Goal: Transaction & Acquisition: Purchase product/service

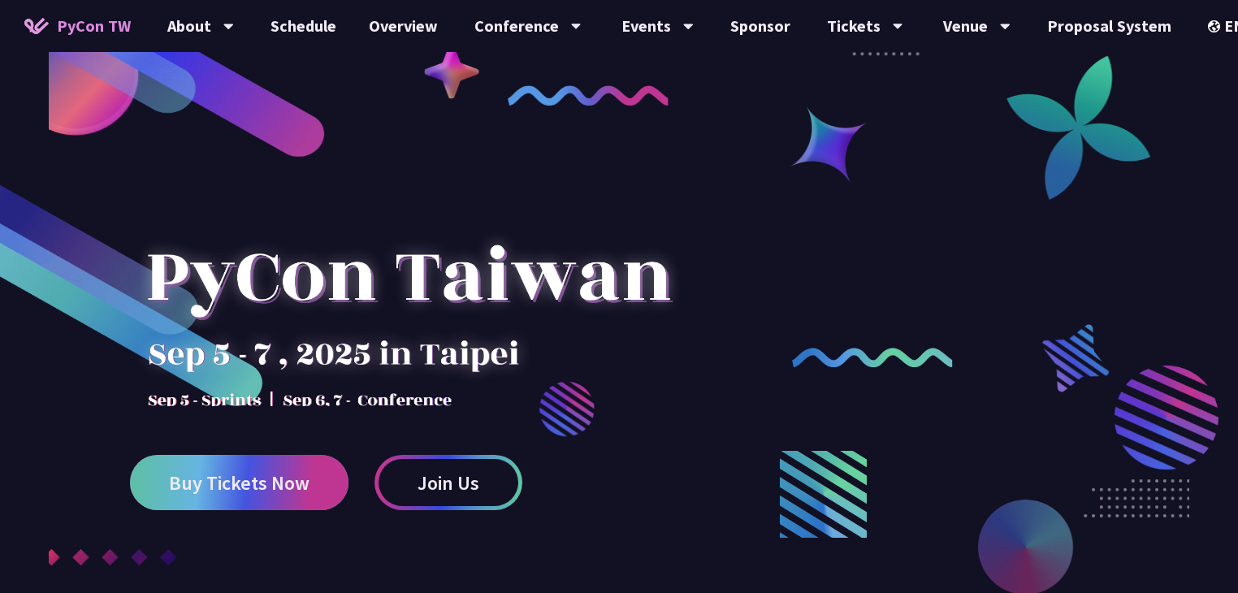
click at [255, 491] on span "Buy Tickets Now" at bounding box center [239, 483] width 140 height 20
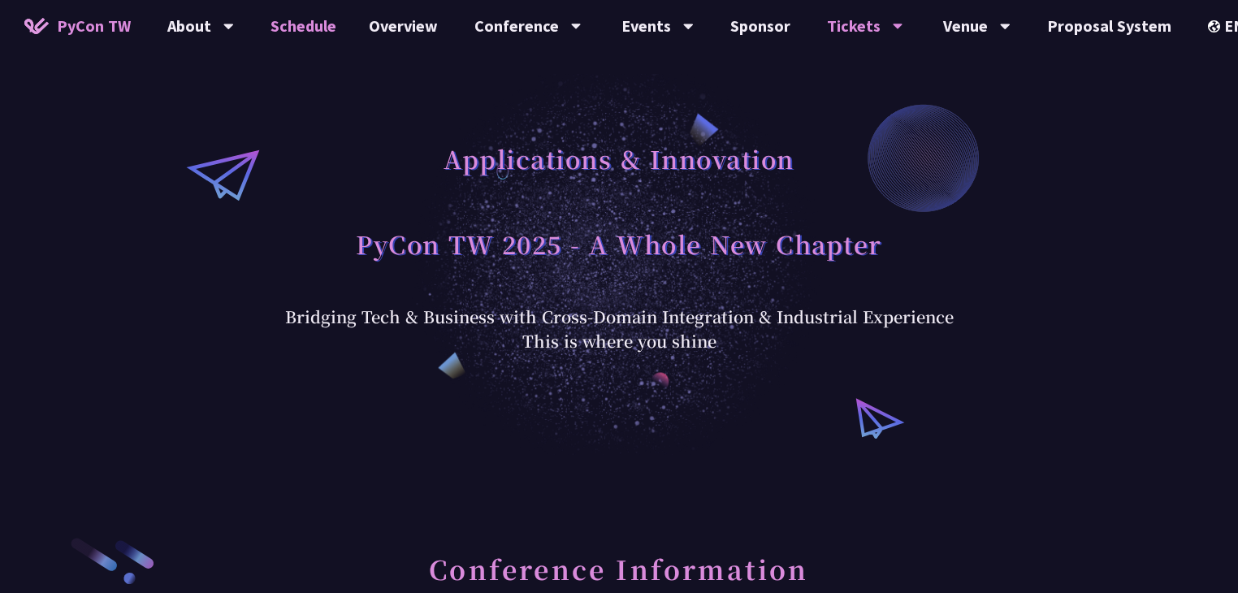
click at [317, 33] on link "Schedule" at bounding box center [303, 26] width 98 height 52
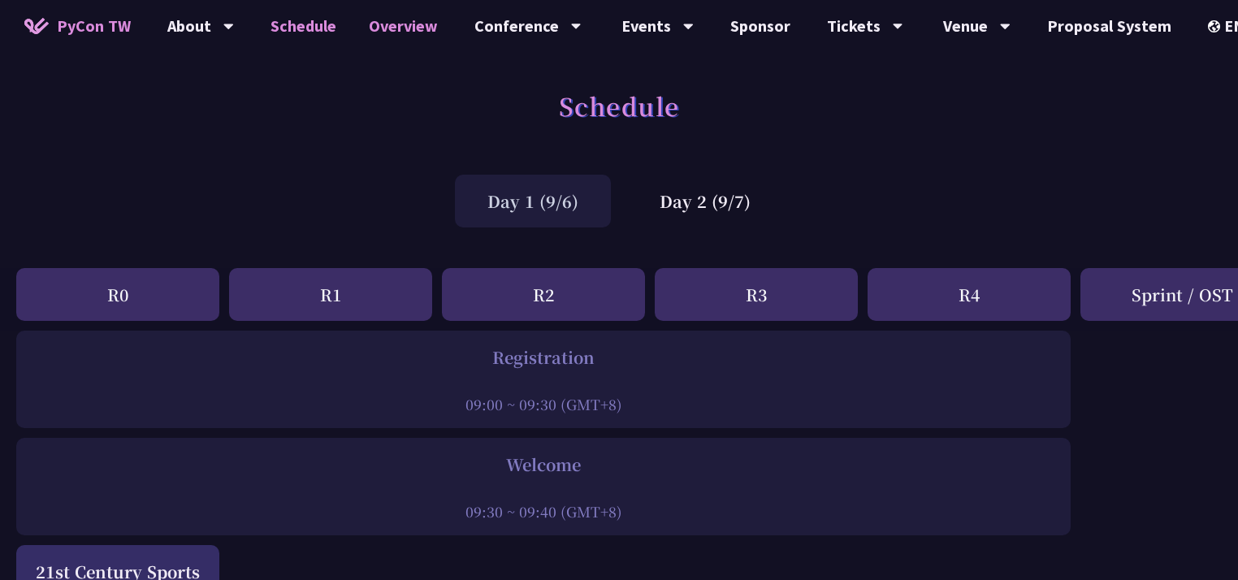
click at [386, 22] on link "Overview" at bounding box center [403, 26] width 102 height 52
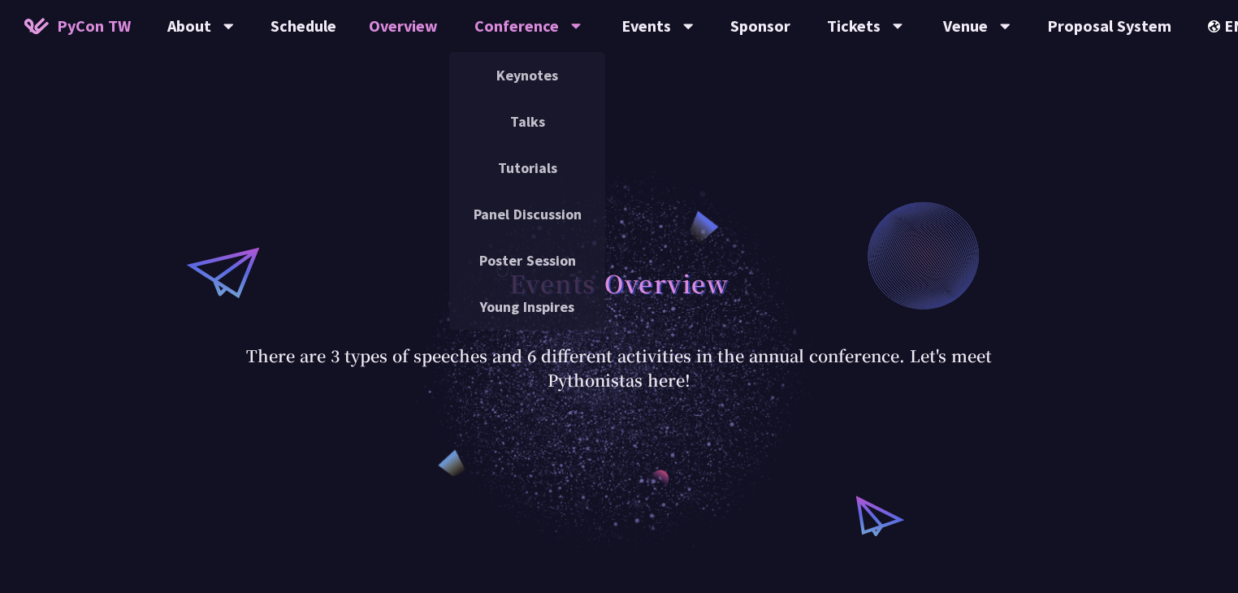
click at [497, 10] on div "Conference" at bounding box center [527, 26] width 107 height 52
click at [538, 69] on link "Keynotes" at bounding box center [527, 75] width 156 height 38
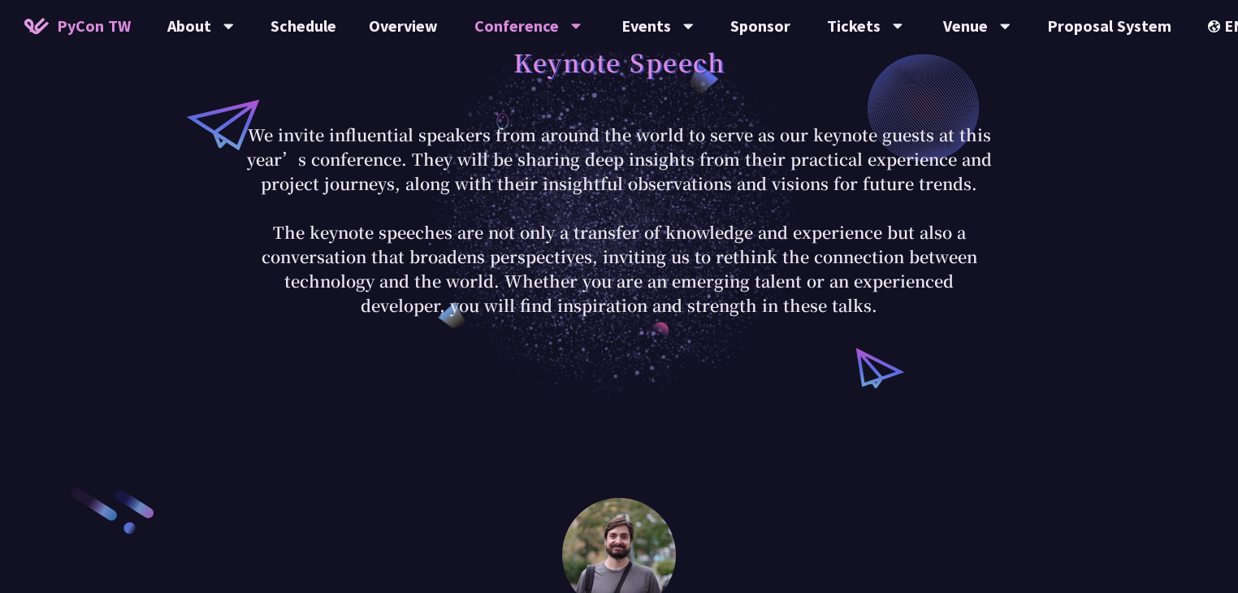
scroll to position [38, 0]
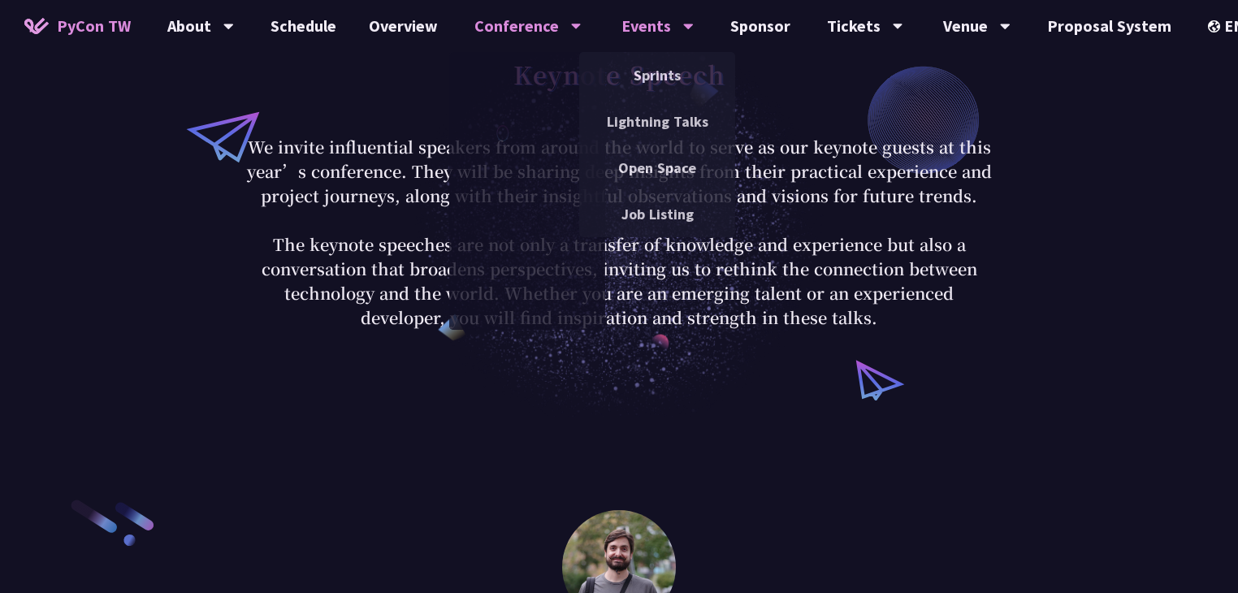
click at [630, 10] on div "Events" at bounding box center [657, 26] width 72 height 52
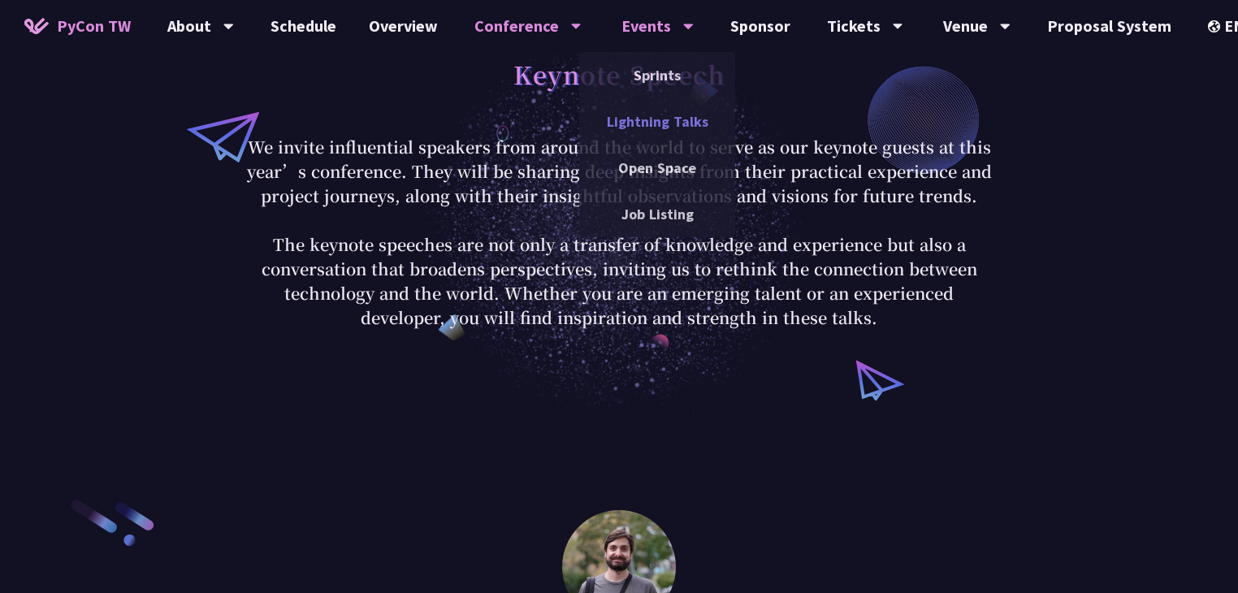
click at [664, 128] on link "Lightning Talks" at bounding box center [657, 121] width 156 height 38
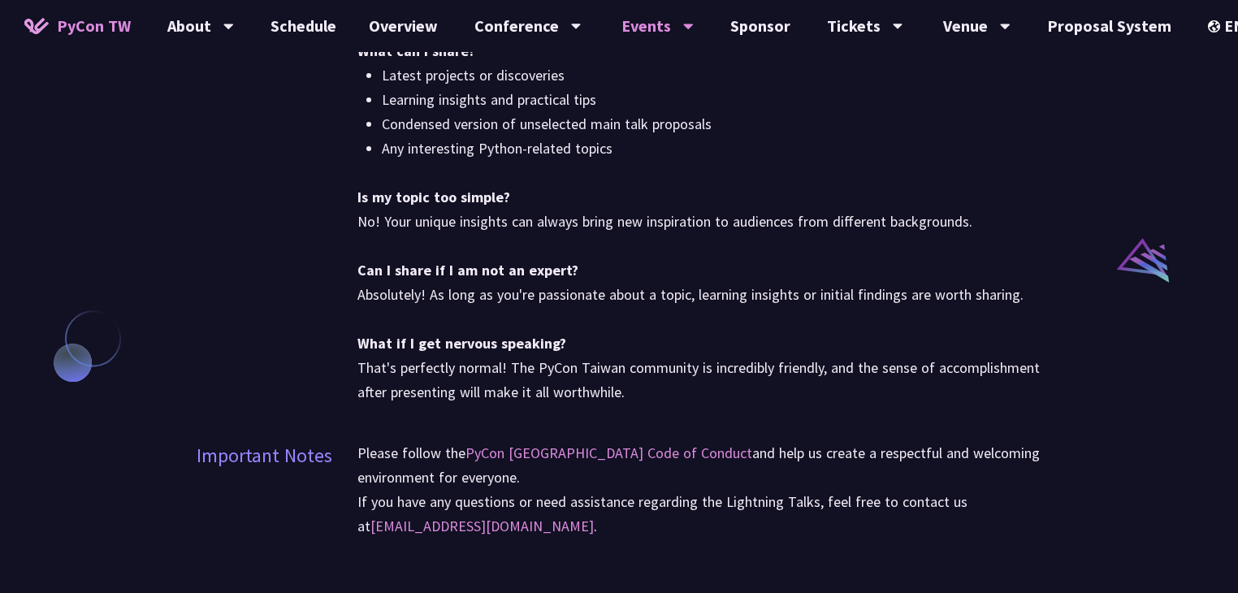
scroll to position [935, 0]
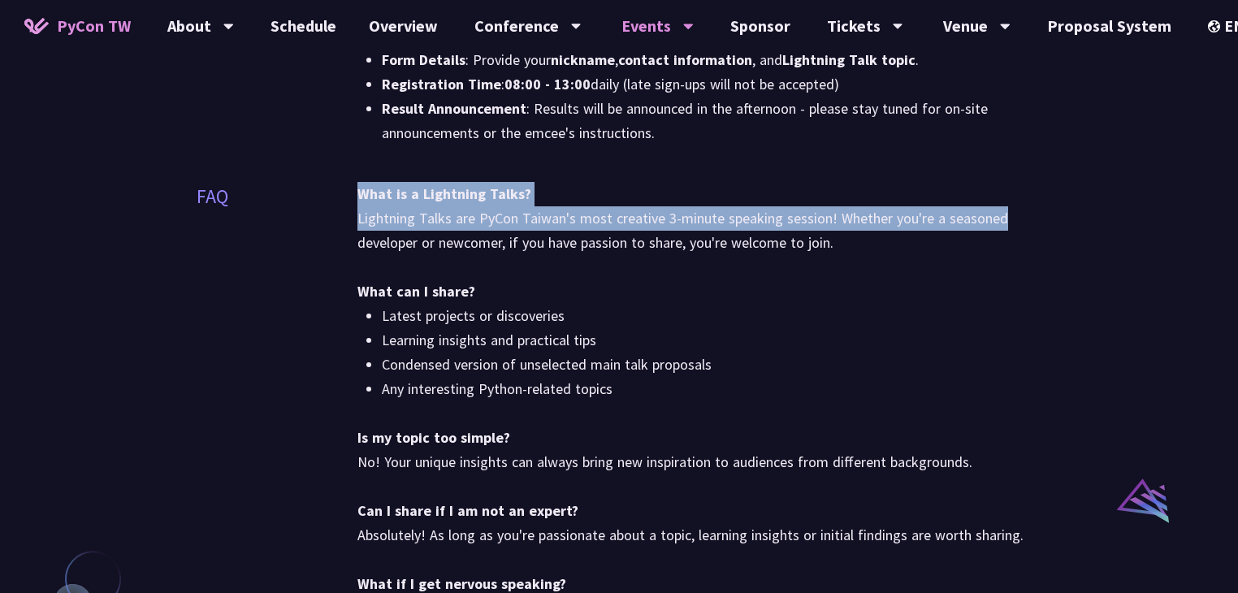
drag, startPoint x: 1236, startPoint y: 227, endPoint x: 1230, endPoint y: 176, distance: 51.5
click at [1230, 176] on div "Lightning Talks Lightning Talks are PyCon Taiwan's most dynamic and exciting sp…" at bounding box center [619, 306] width 1238 height 2482
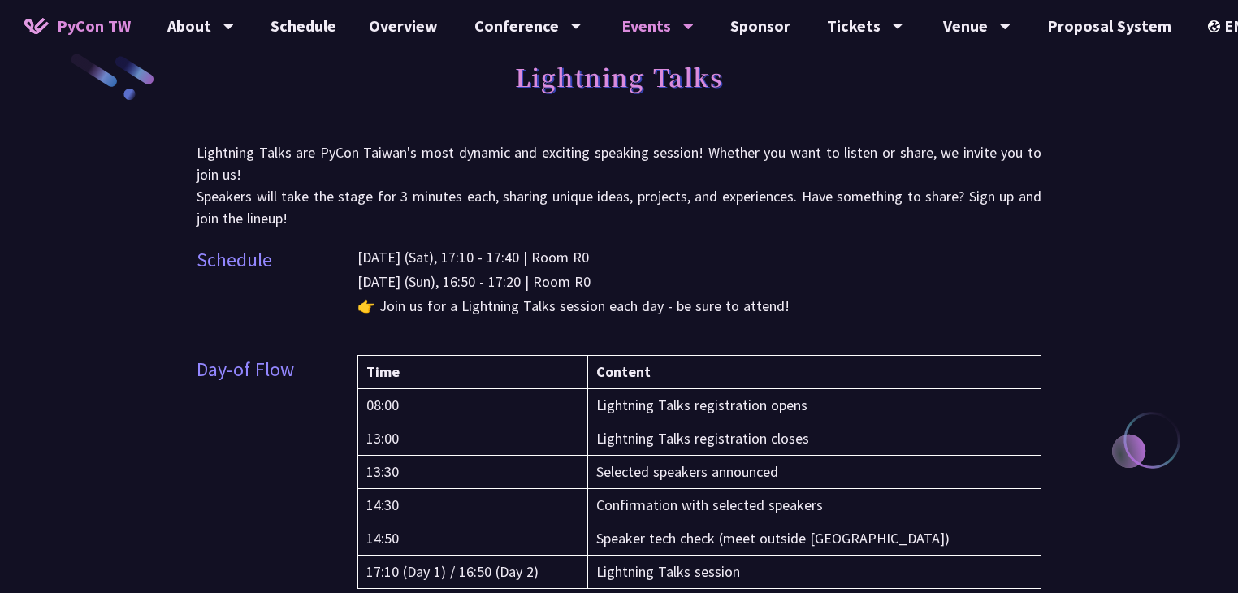
scroll to position [153, 0]
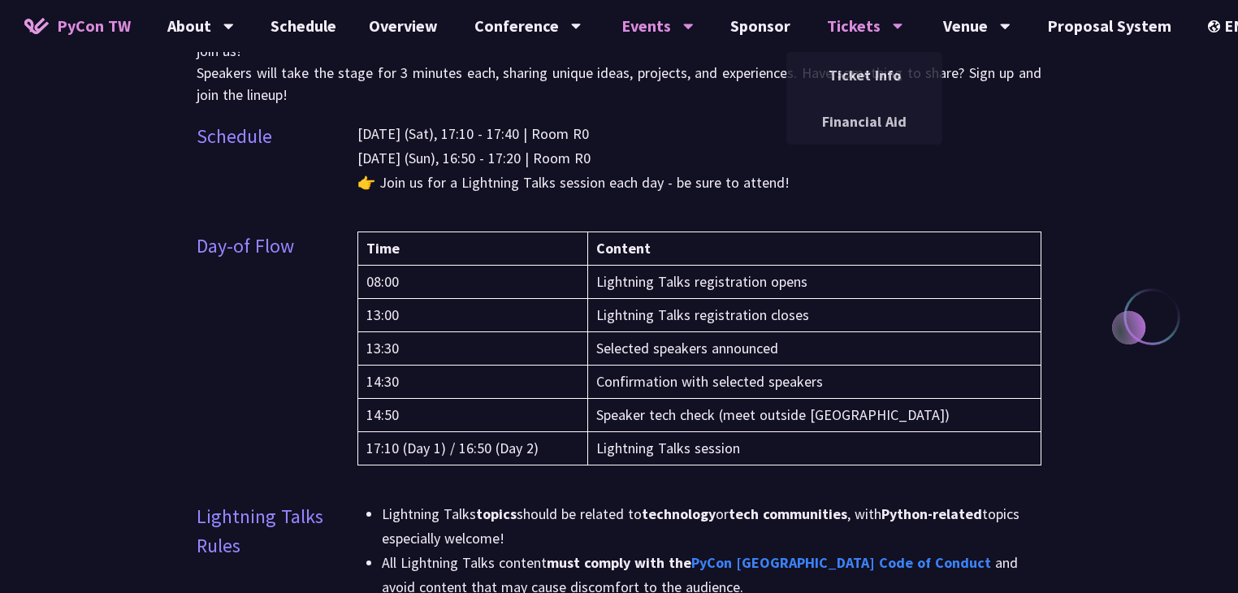
click at [846, 12] on div "Tickets" at bounding box center [865, 26] width 76 height 52
click at [317, 33] on link "Schedule" at bounding box center [303, 26] width 98 height 52
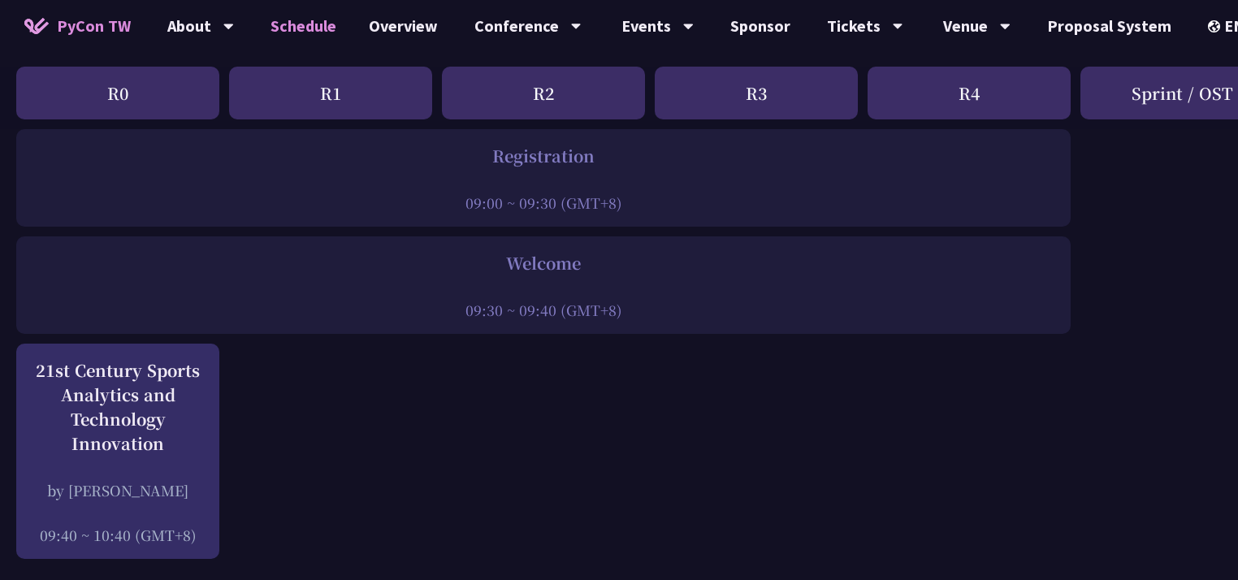
scroll to position [157, 0]
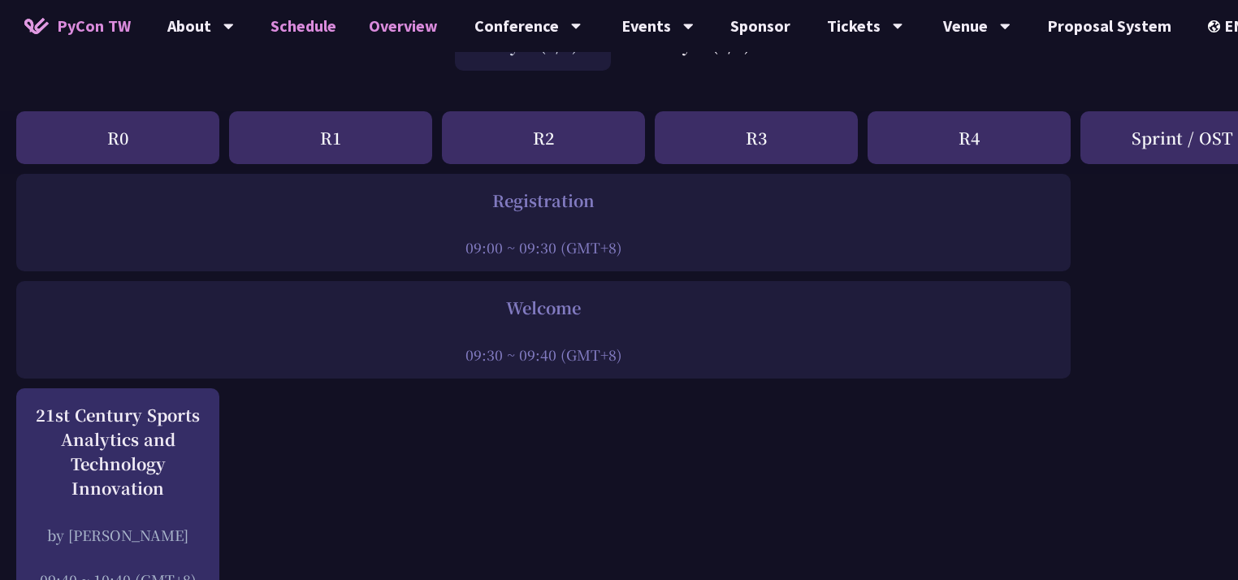
click at [393, 22] on link "Overview" at bounding box center [403, 26] width 102 height 52
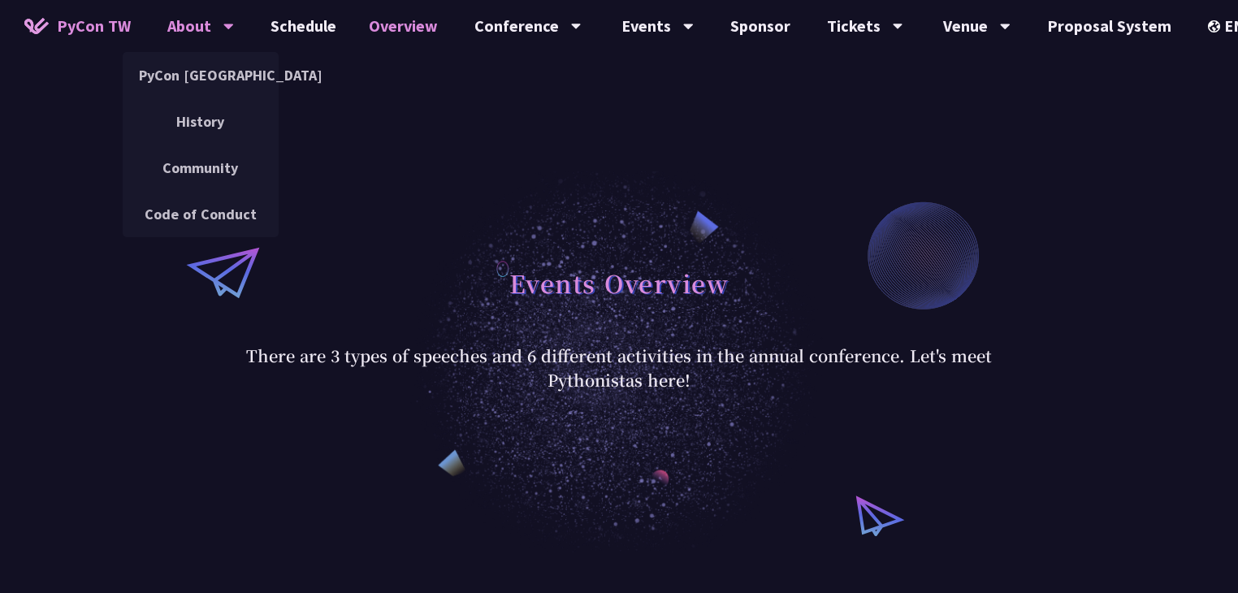
click at [218, 20] on div "About" at bounding box center [200, 26] width 67 height 52
click at [229, 80] on link "PyCon [GEOGRAPHIC_DATA]" at bounding box center [201, 75] width 156 height 38
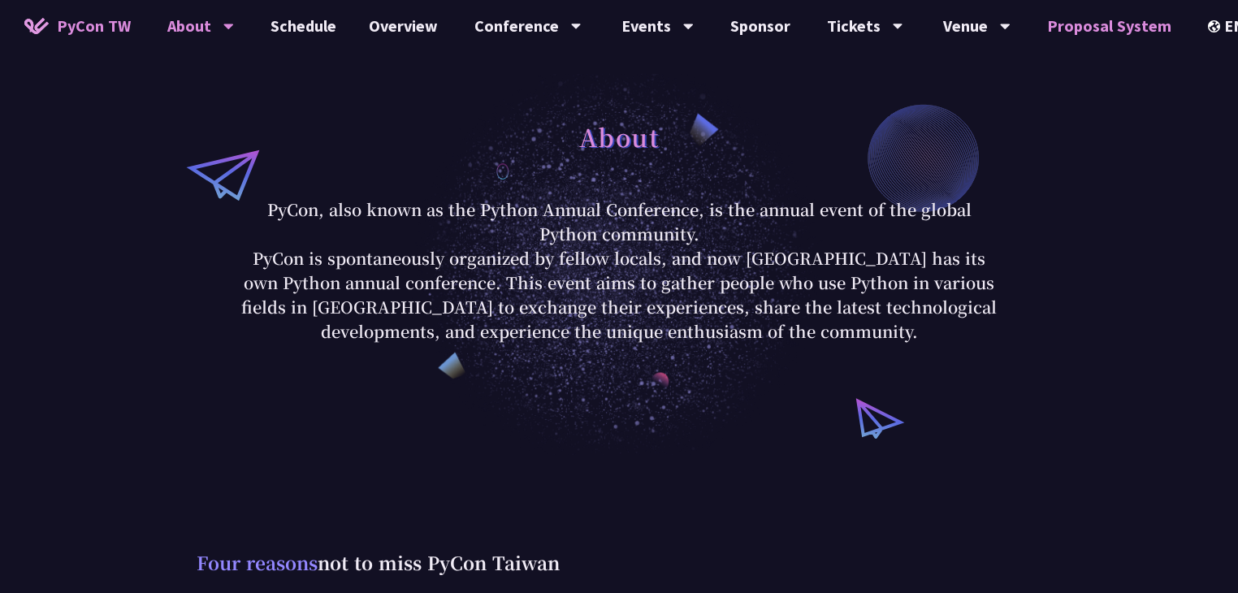
click at [1110, 26] on link "Proposal System" at bounding box center [1108, 26] width 157 height 52
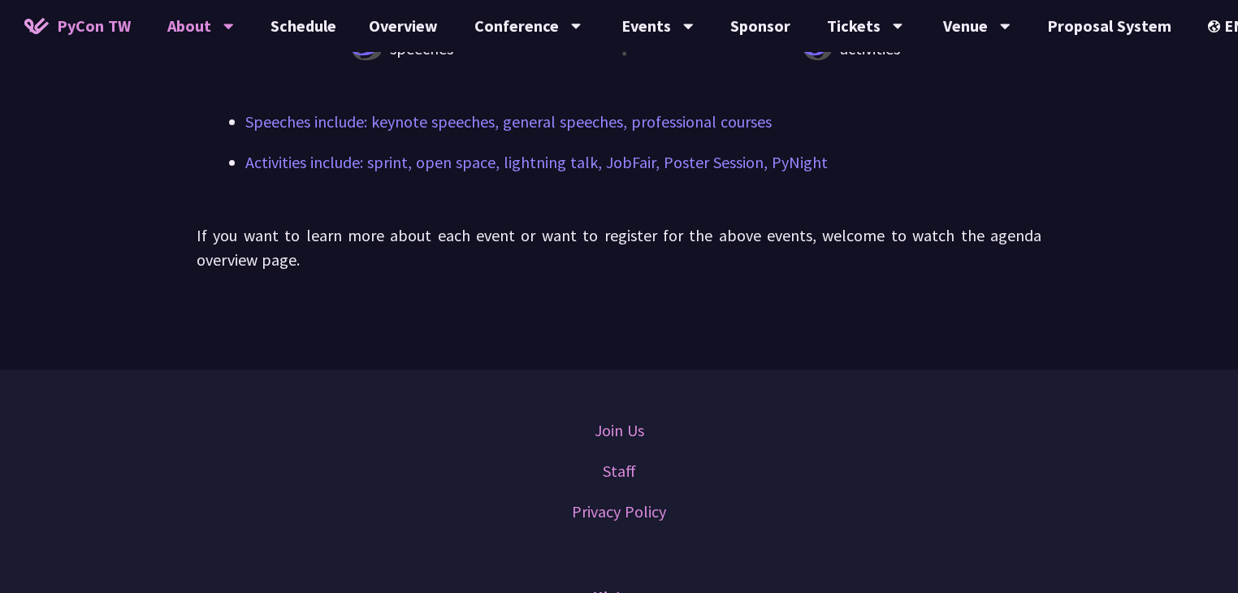
scroll to position [1515, 0]
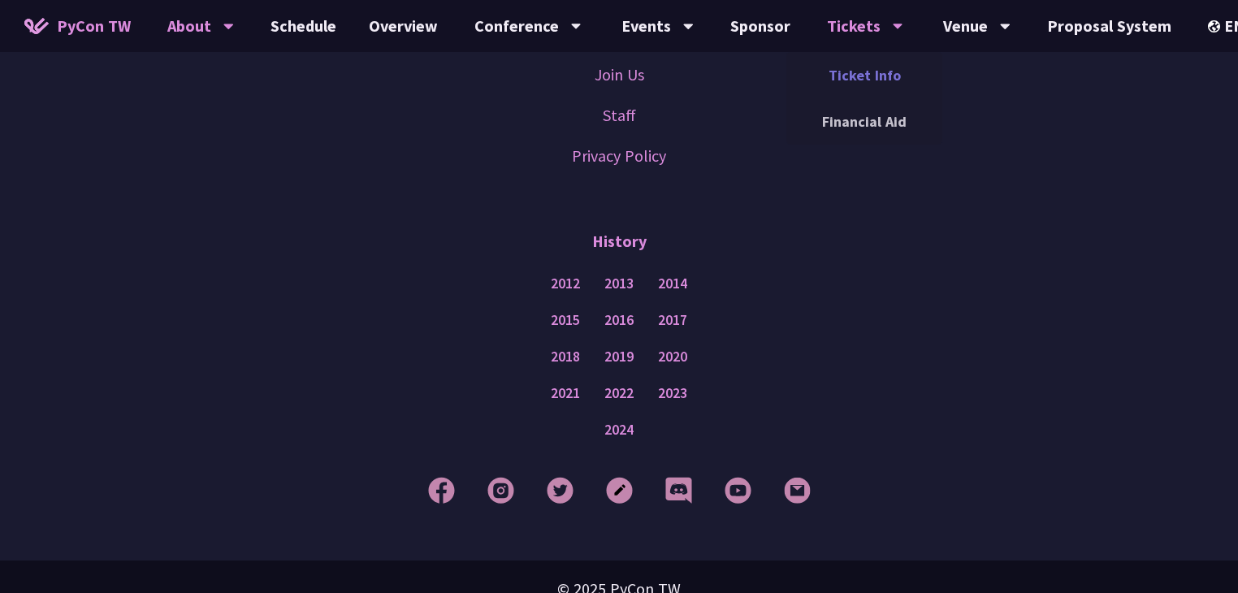
click at [873, 82] on link "Ticket Info" at bounding box center [864, 75] width 156 height 38
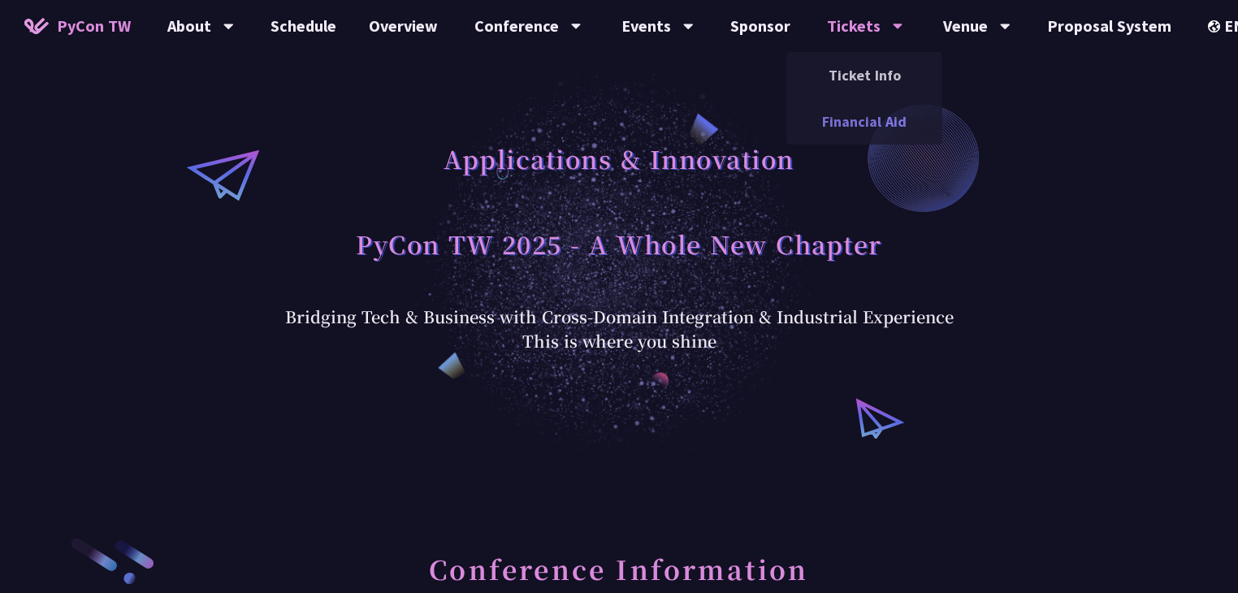
click at [856, 127] on link "Financial Aid" at bounding box center [864, 121] width 156 height 38
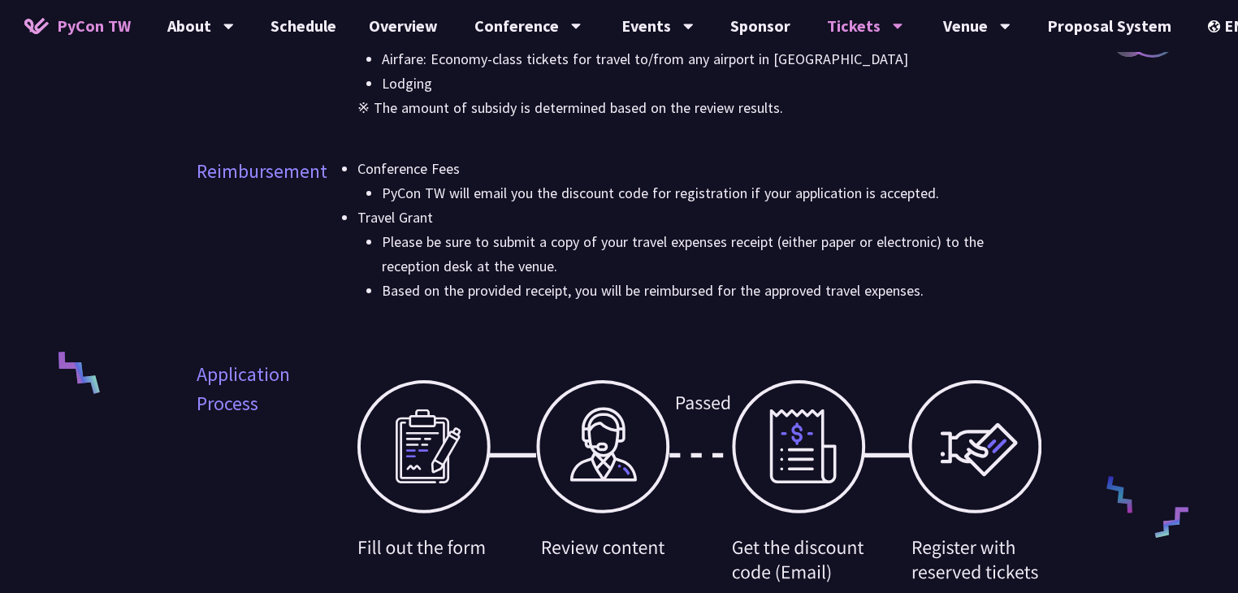
scroll to position [471, 0]
